Goal: Find specific page/section: Find specific page/section

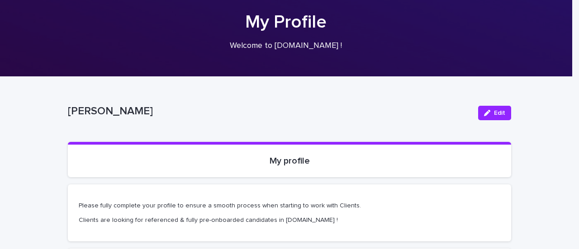
scroll to position [6, 0]
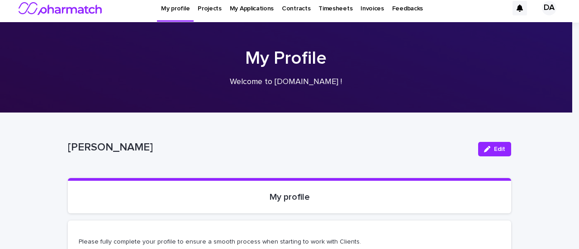
click at [213, 6] on p "Projects" at bounding box center [210, 3] width 24 height 19
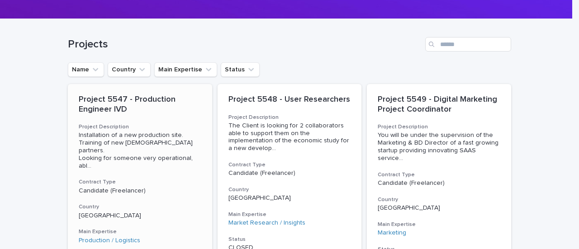
scroll to position [96, 0]
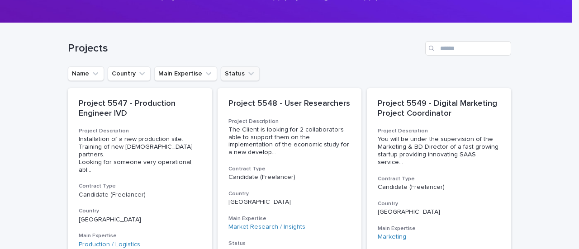
click at [229, 71] on button "Status" at bounding box center [240, 73] width 39 height 14
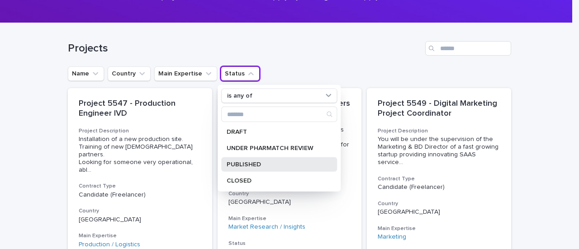
click at [236, 160] on div "PUBLISHED" at bounding box center [279, 164] width 116 height 14
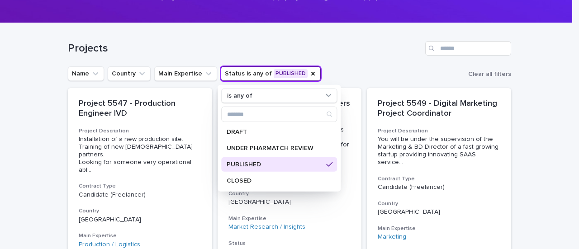
click at [371, 47] on h1 "Projects" at bounding box center [244, 48] width 353 height 13
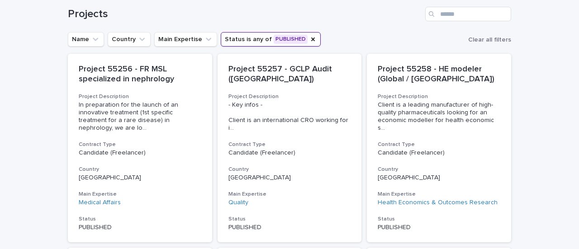
scroll to position [130, 0]
click at [179, 39] on button "Main Expertise" at bounding box center [185, 40] width 63 height 14
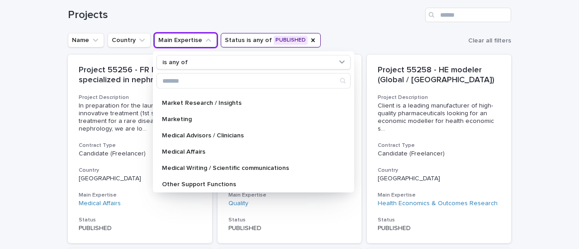
scroll to position [256, 0]
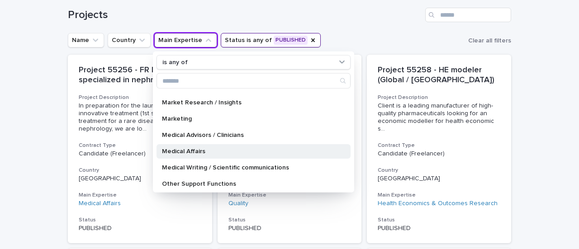
click at [180, 151] on p "Medical Affairs" at bounding box center [249, 151] width 174 height 6
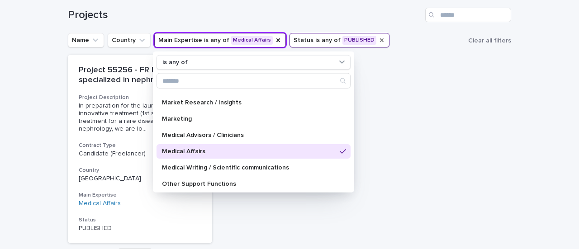
click at [378, 40] on icon "Status" at bounding box center [381, 40] width 7 height 7
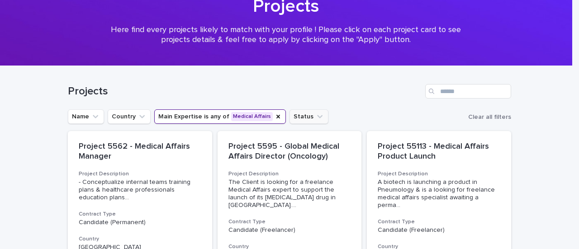
scroll to position [52, 0]
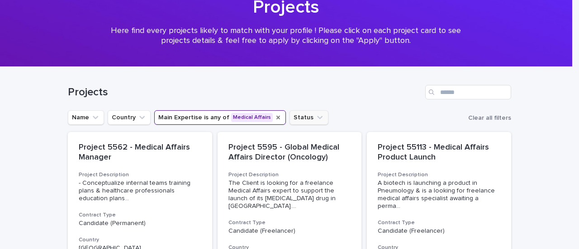
click at [274, 114] on icon "Main Expertise" at bounding box center [277, 117] width 7 height 7
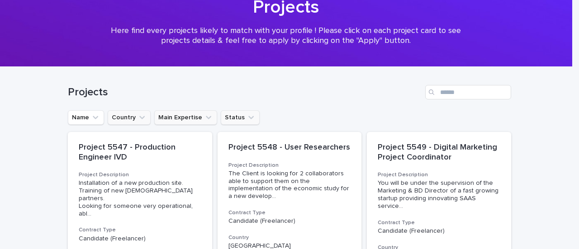
click at [121, 116] on button "Country" at bounding box center [129, 117] width 43 height 14
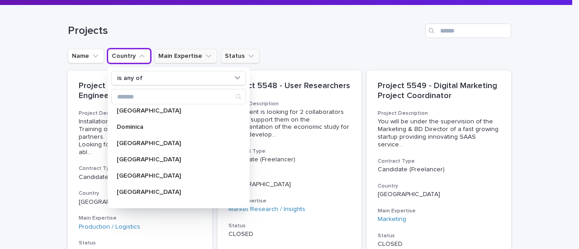
scroll to position [941, 0]
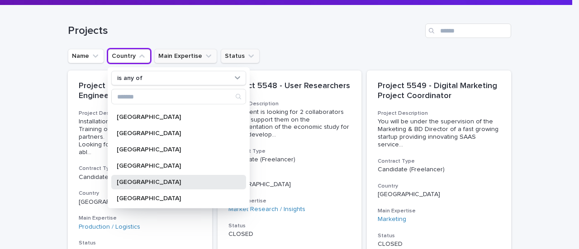
click at [116, 186] on div "[GEOGRAPHIC_DATA]" at bounding box center [178, 182] width 135 height 14
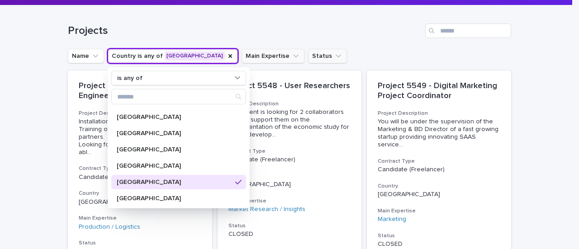
click at [325, 26] on h1 "Projects" at bounding box center [244, 30] width 353 height 13
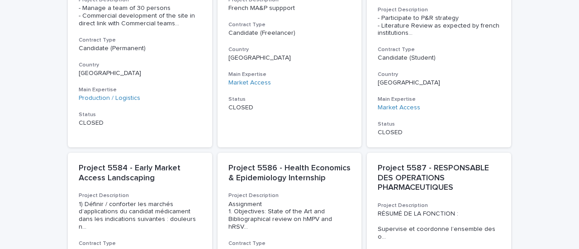
scroll to position [626, 0]
